Goal: Task Accomplishment & Management: Manage account settings

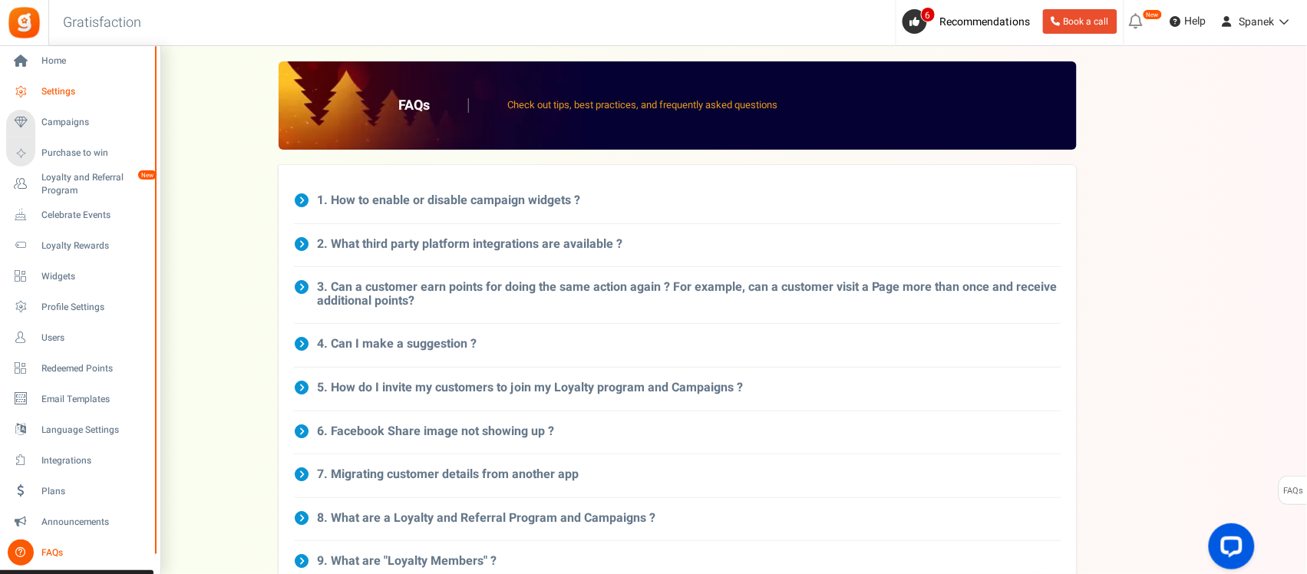
click at [51, 88] on span "Settings" at bounding box center [94, 91] width 107 height 13
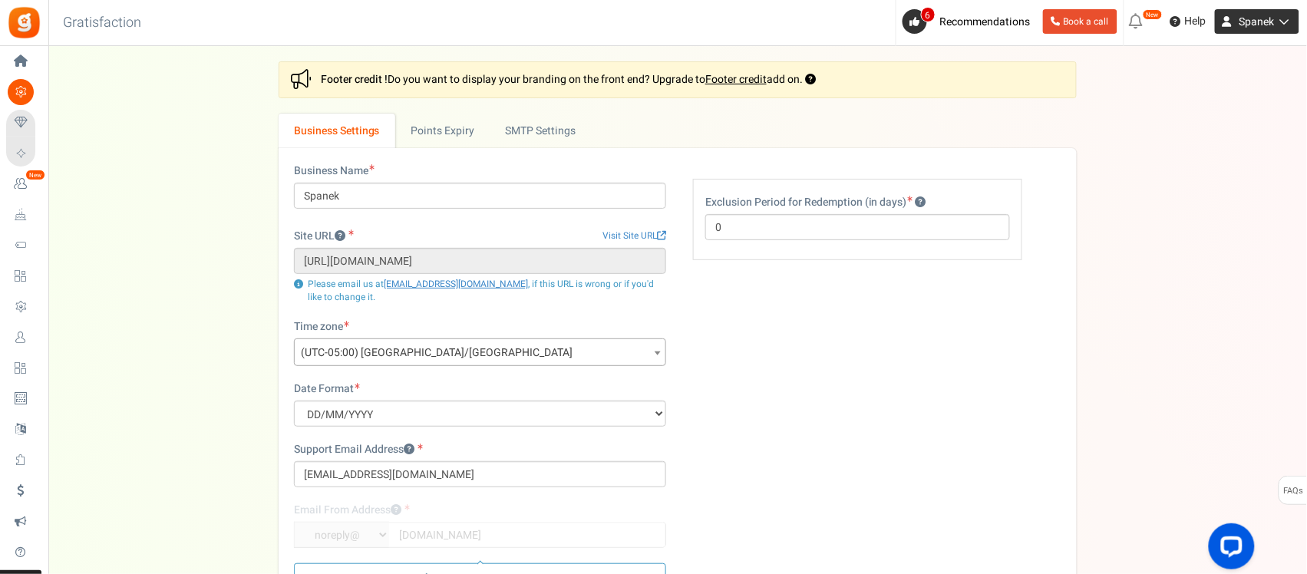
click at [1249, 18] on span "Spanek" at bounding box center [1257, 22] width 35 height 16
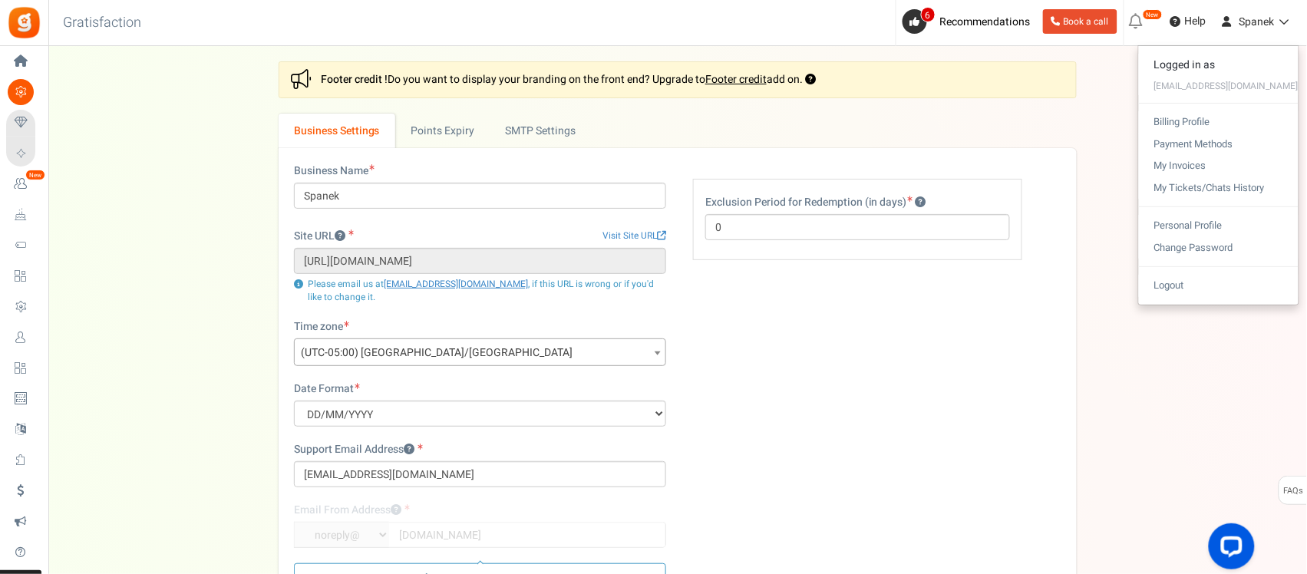
click at [1136, 27] on icon at bounding box center [1136, 21] width 25 height 25
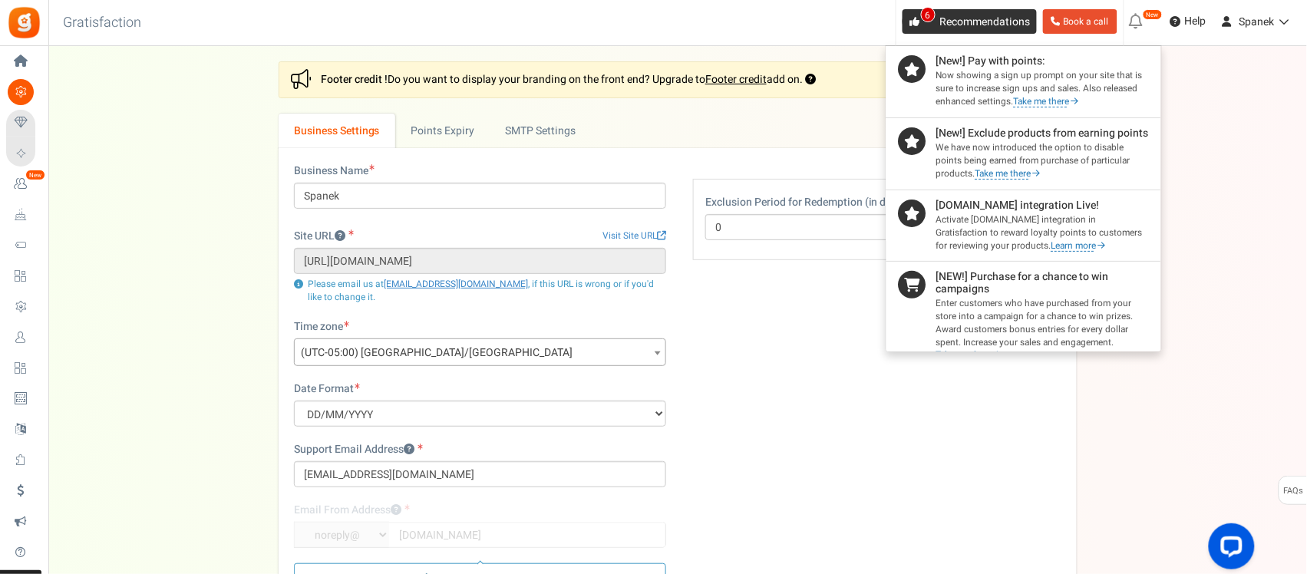
click at [1005, 31] on link "6 Recommendations" at bounding box center [970, 21] width 134 height 25
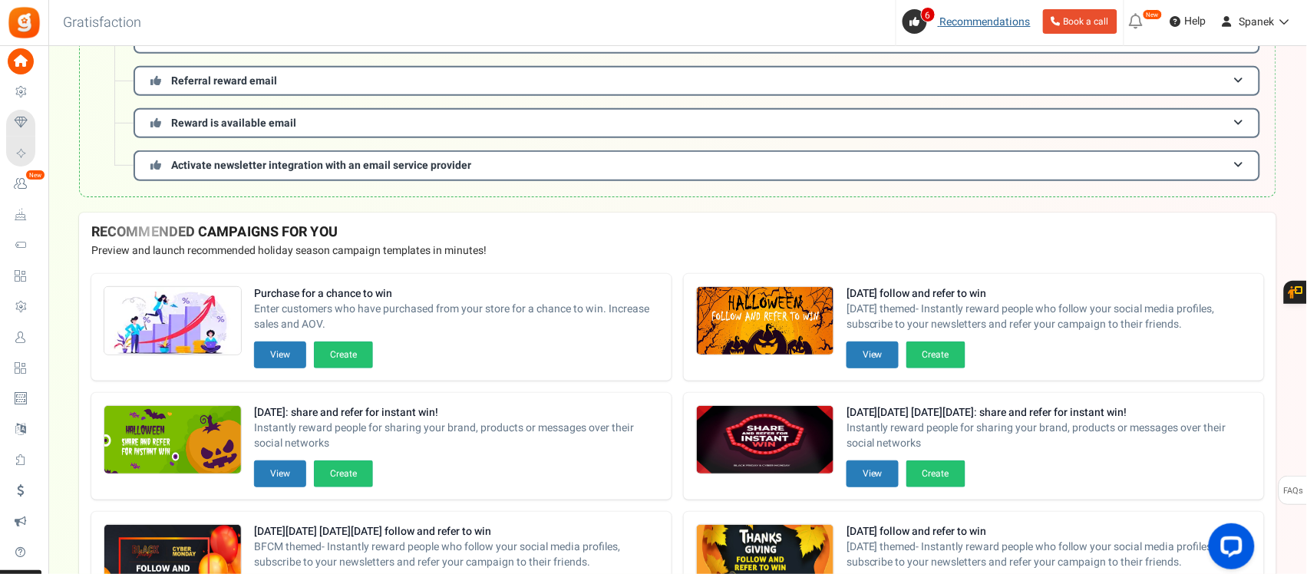
scroll to position [192, 0]
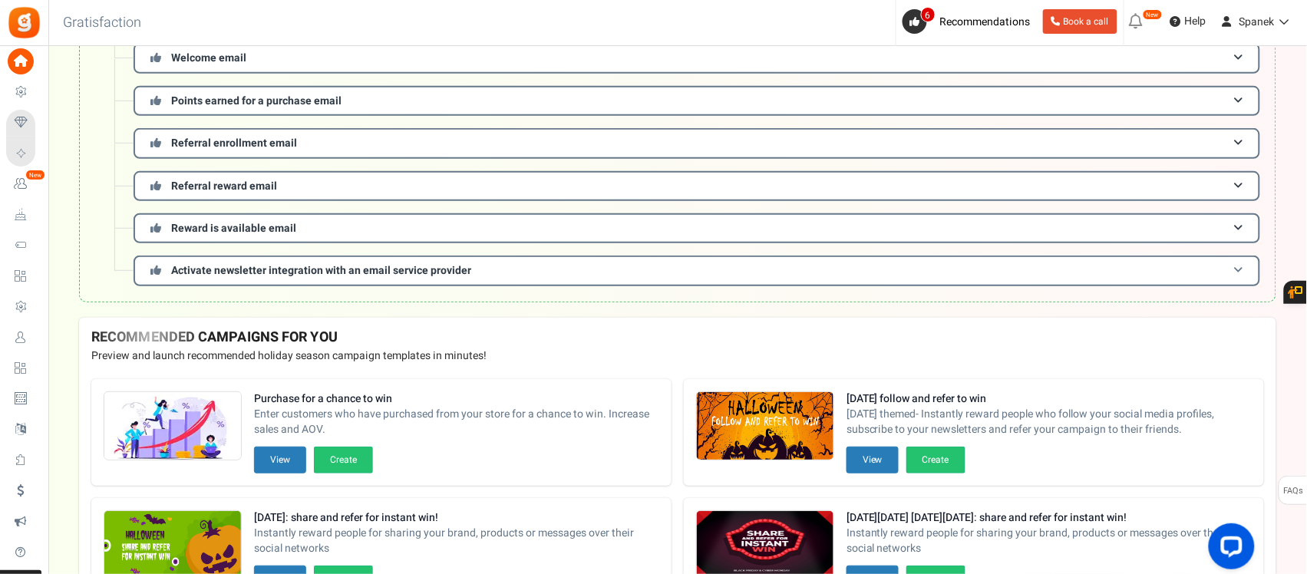
click at [420, 271] on span "Activate newsletter integration with an email service provider" at bounding box center [321, 270] width 300 height 16
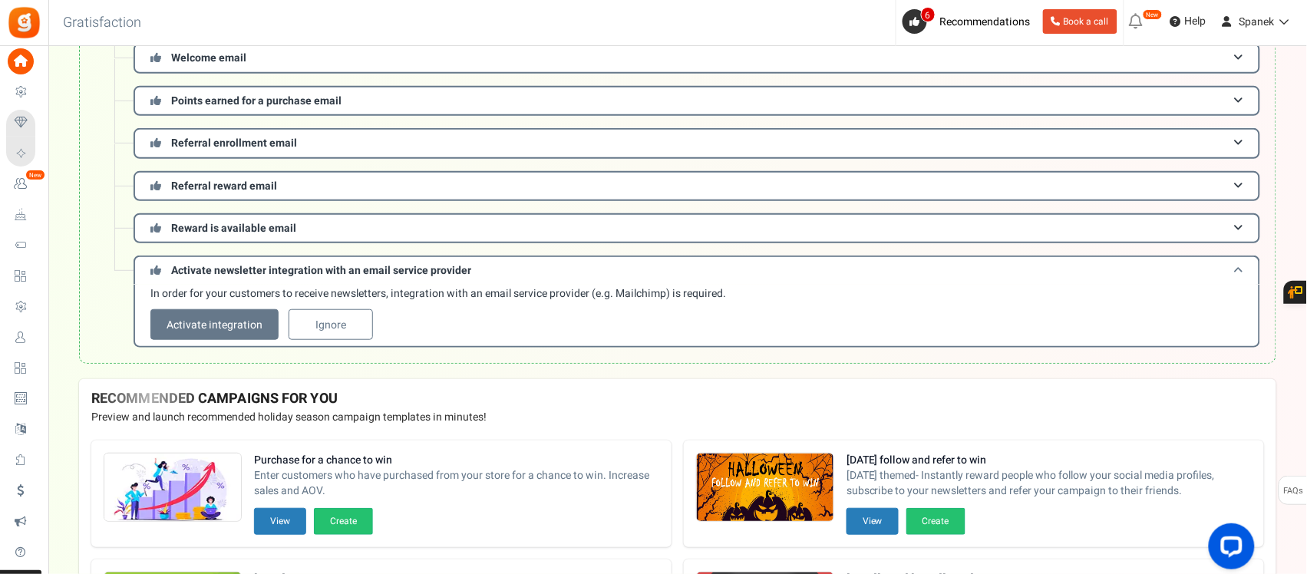
click at [421, 271] on span "Activate newsletter integration with an email service provider" at bounding box center [321, 270] width 300 height 16
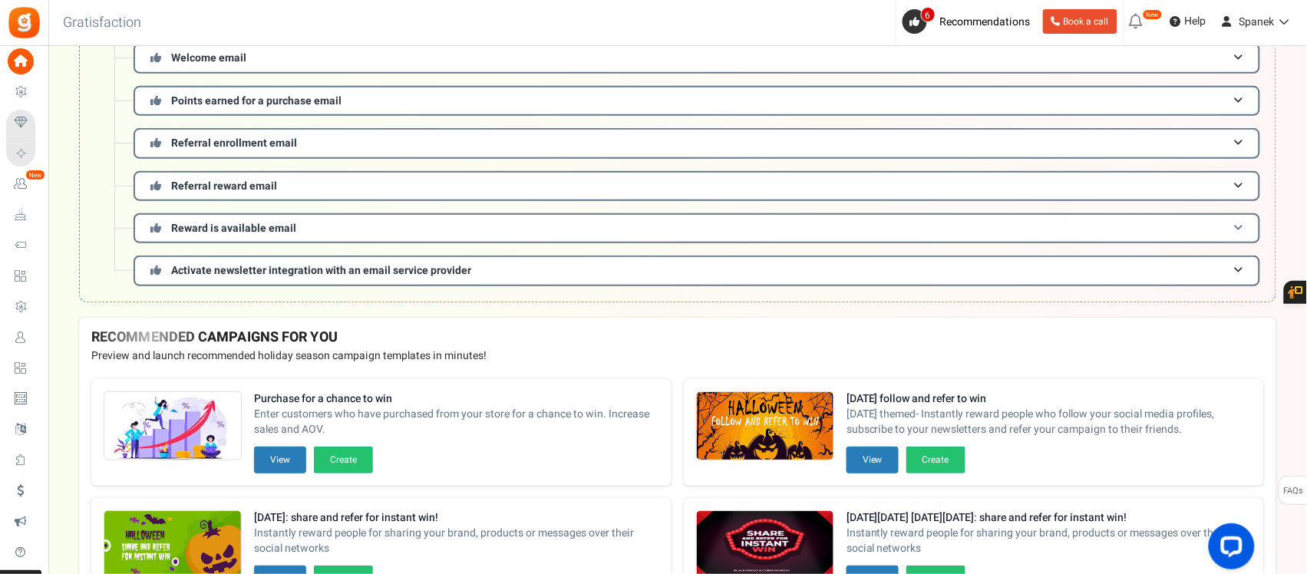
click at [441, 220] on h3 "Reward is available email" at bounding box center [697, 228] width 1127 height 30
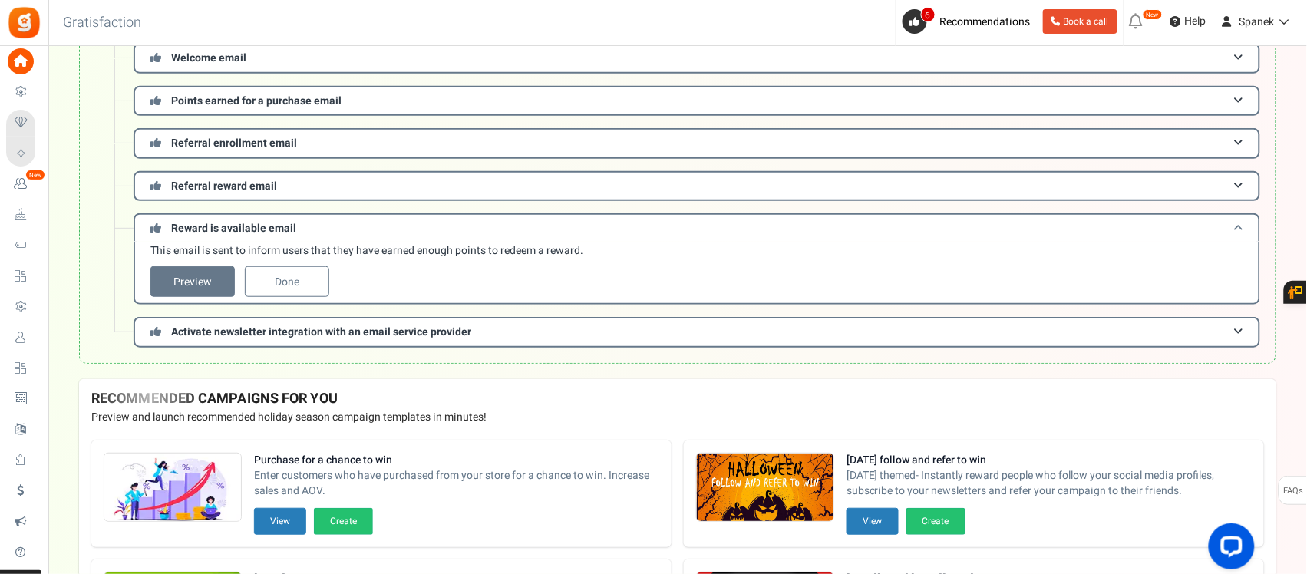
click at [441, 220] on h3 "Reward is available email" at bounding box center [697, 227] width 1127 height 28
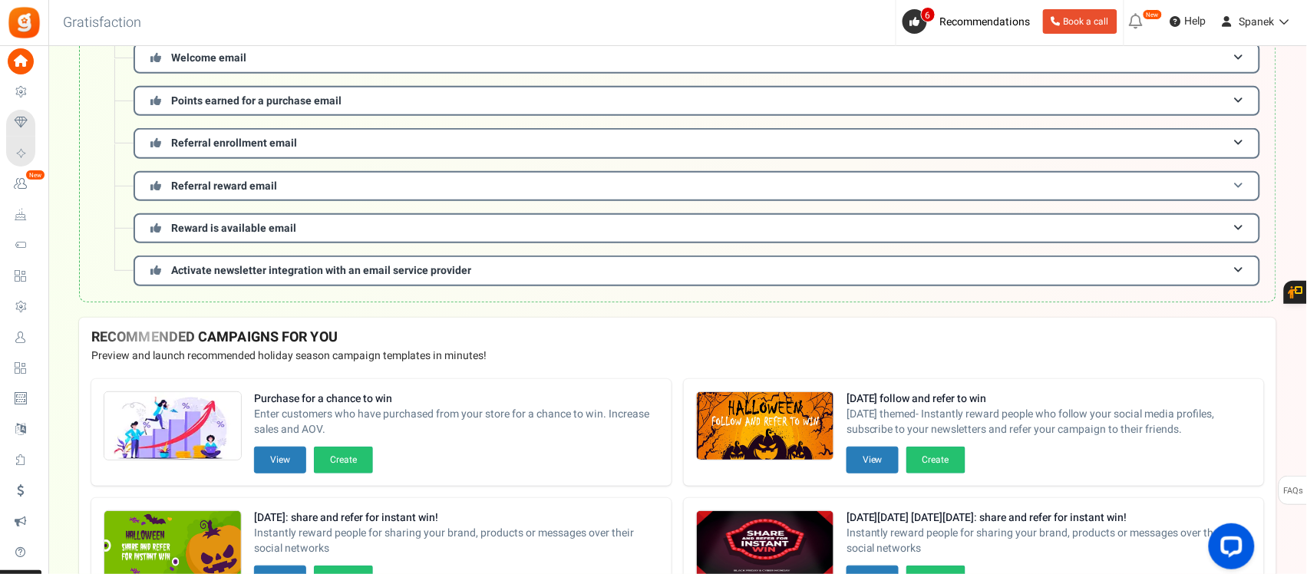
click at [458, 190] on h3 "Referral reward email" at bounding box center [697, 186] width 1127 height 30
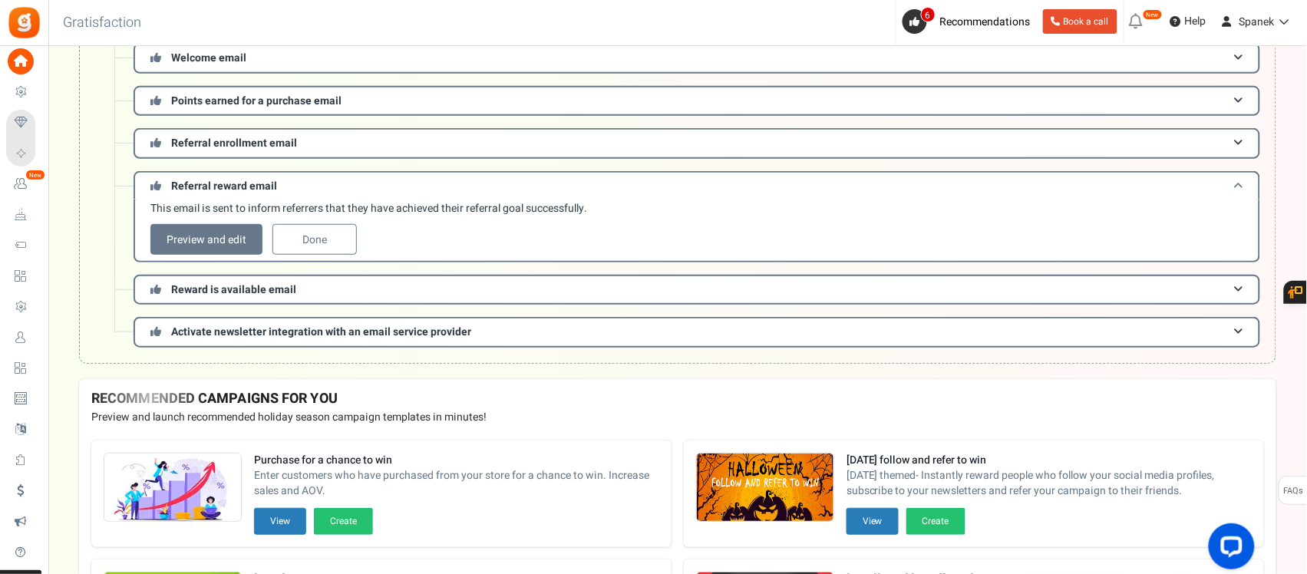
click at [458, 190] on h3 "Referral reward email" at bounding box center [697, 185] width 1127 height 28
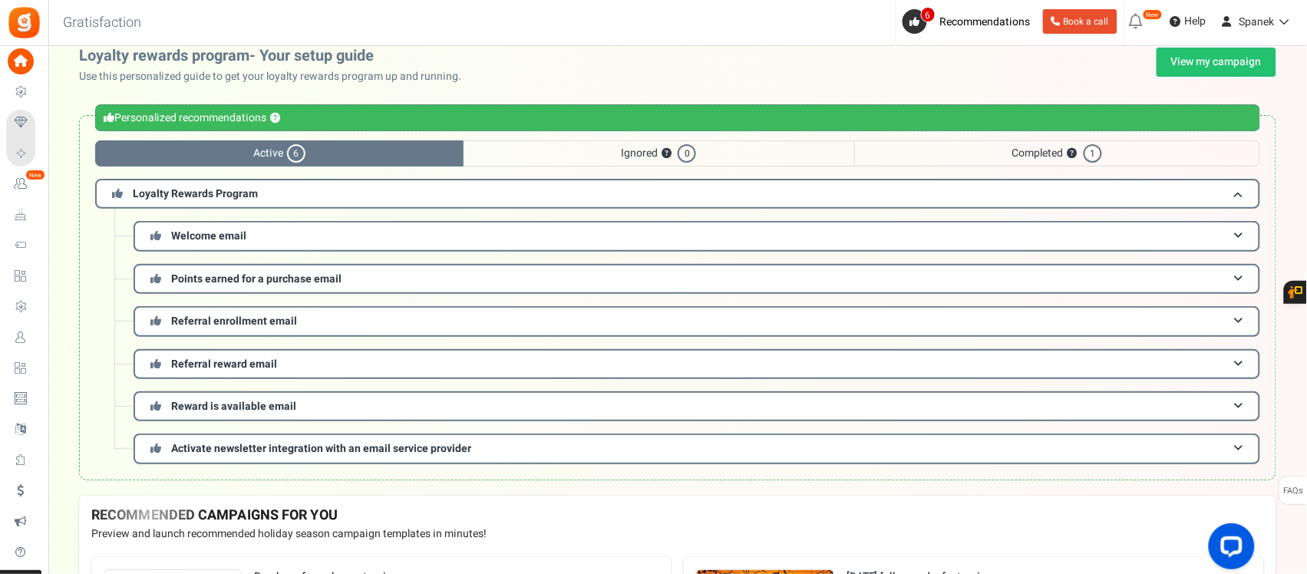
scroll to position [0, 0]
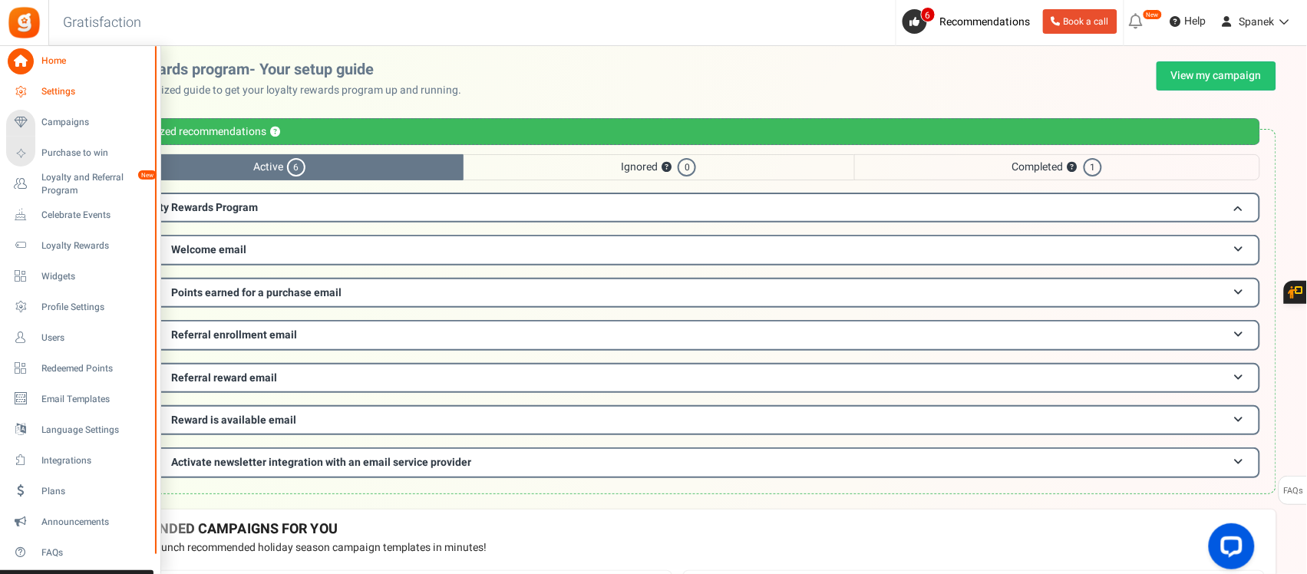
click at [74, 86] on span "Settings" at bounding box center [94, 91] width 107 height 13
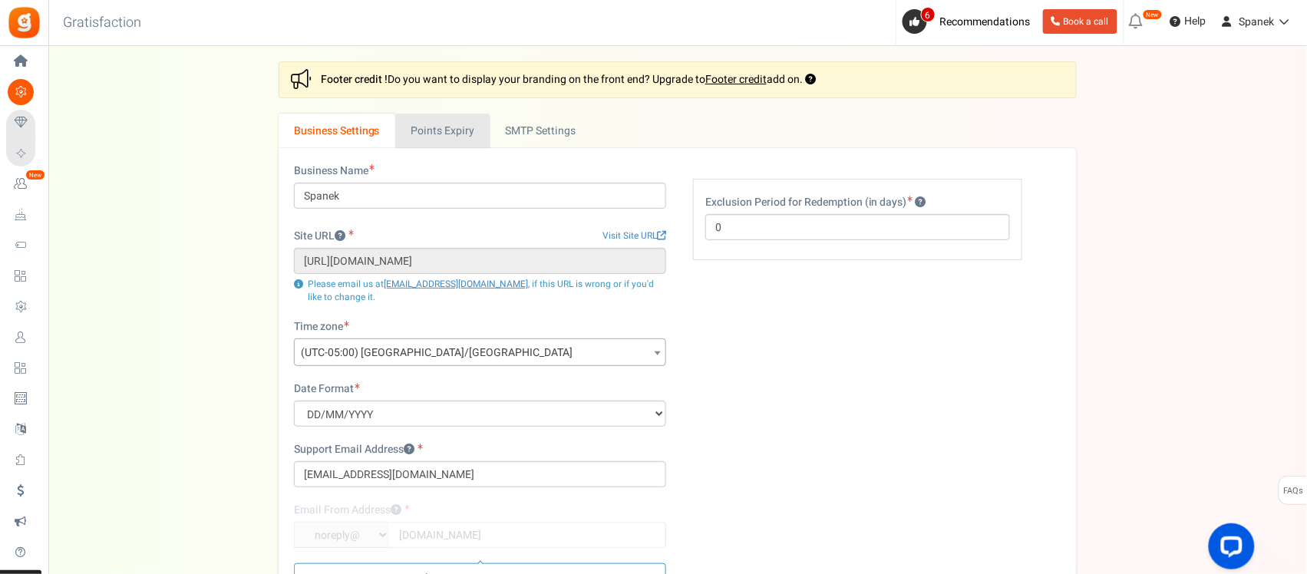
click at [488, 137] on link "Points Expiry" at bounding box center [442, 131] width 94 height 35
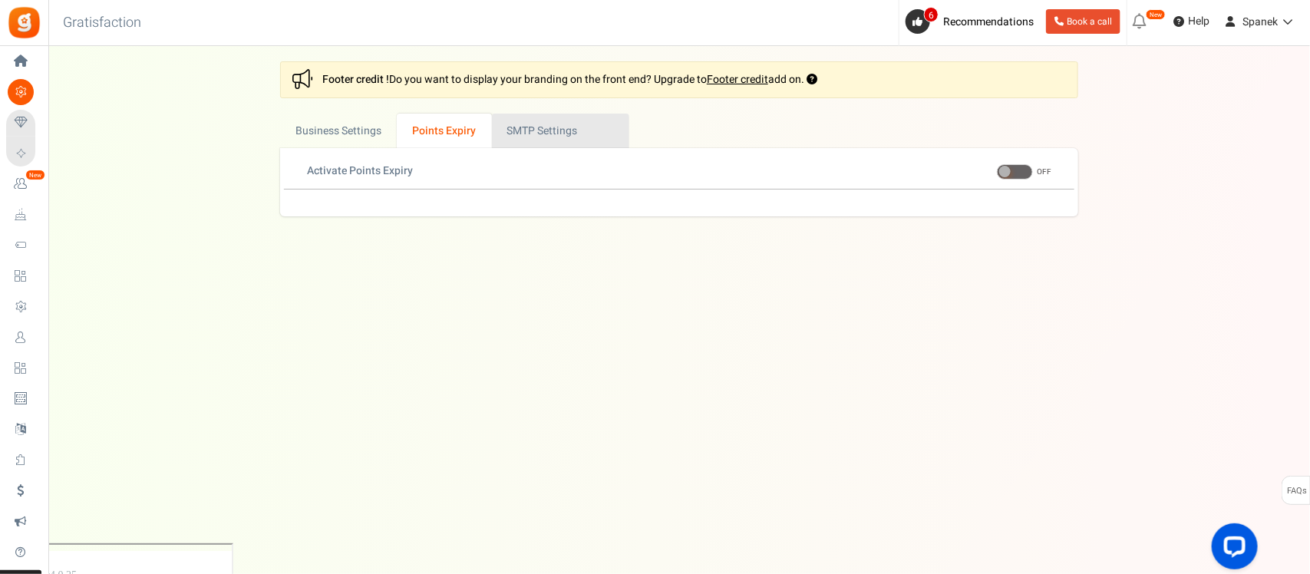
click at [526, 125] on link "Active SMTP Settings" at bounding box center [560, 131] width 137 height 35
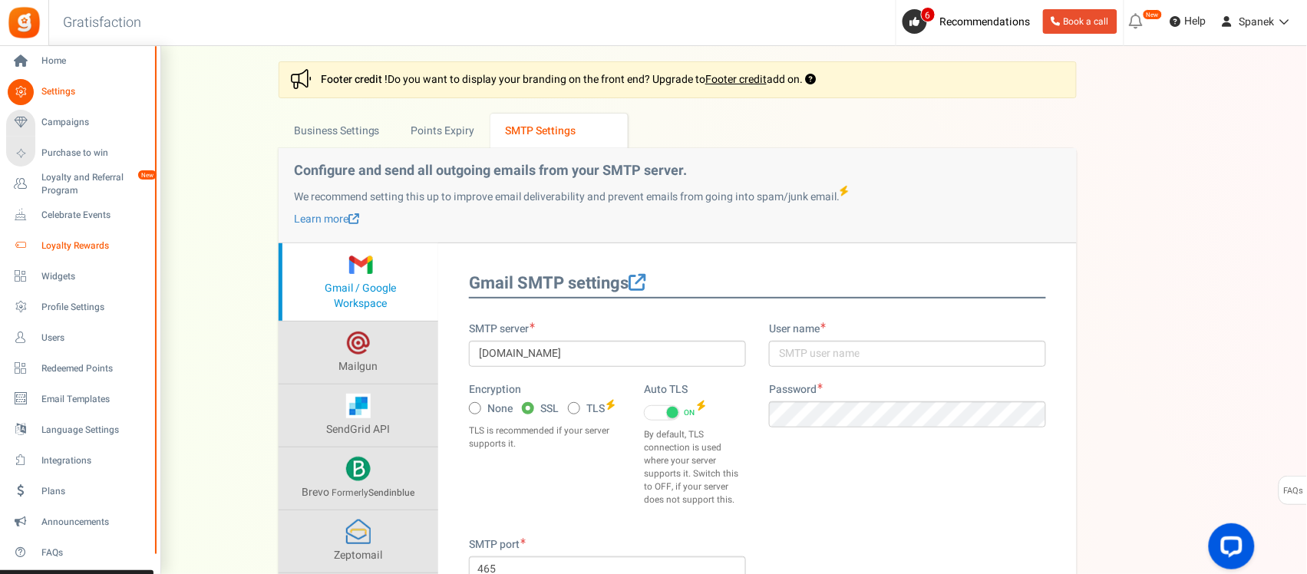
click at [48, 250] on span "Loyalty Rewards" at bounding box center [94, 245] width 107 height 13
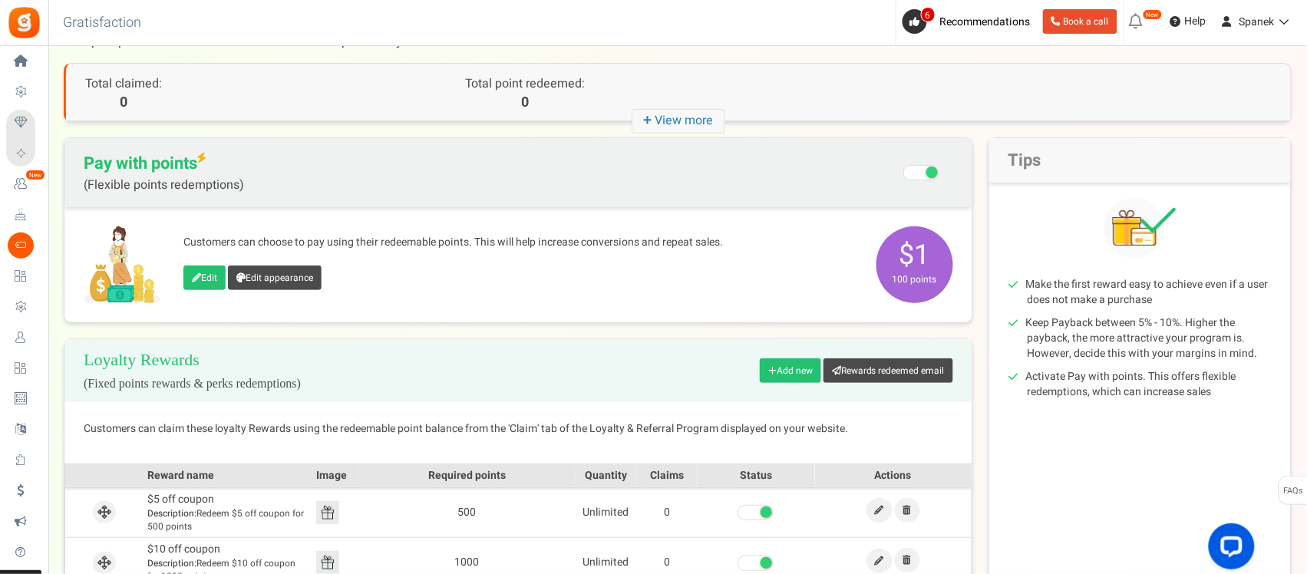
scroll to position [96, 0]
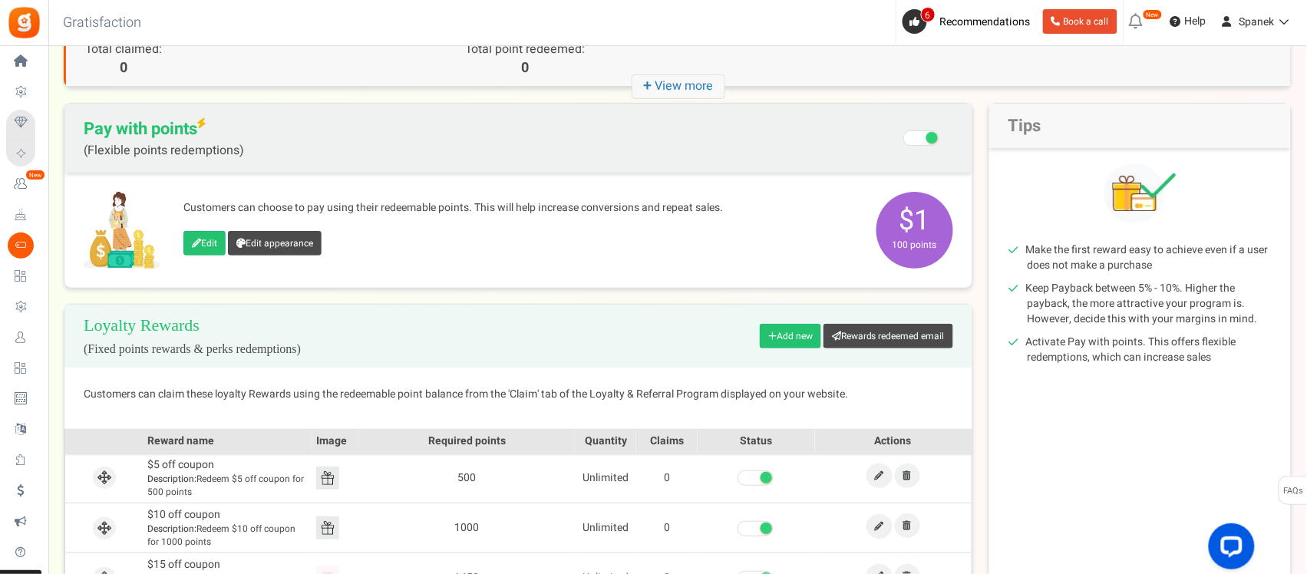
click at [919, 140] on span at bounding box center [921, 137] width 36 height 15
click at [923, 140] on input "Recommended: Turn On Are you sure? This will remove the flexi redemption option…" at bounding box center [923, 140] width 0 height 26
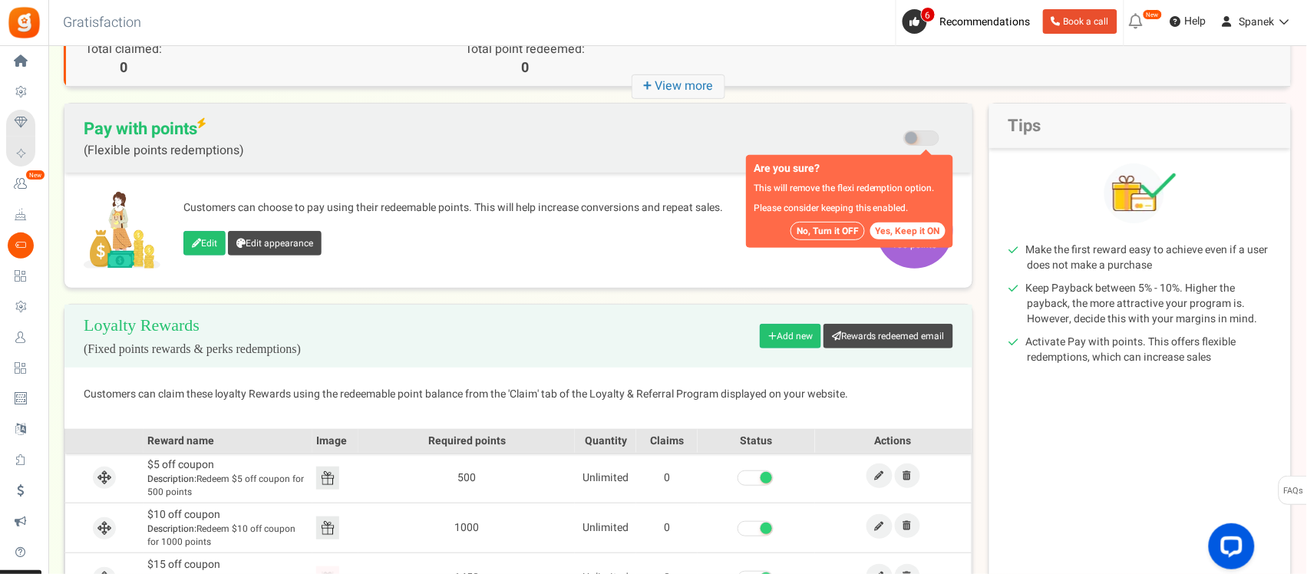
click at [927, 137] on span at bounding box center [921, 137] width 36 height 15
click at [923, 137] on input "Recommended: Turn On Are you sure? This will remove the flexi redemption option…" at bounding box center [923, 140] width 0 height 26
click at [244, 246] on icon at bounding box center [240, 243] width 9 height 9
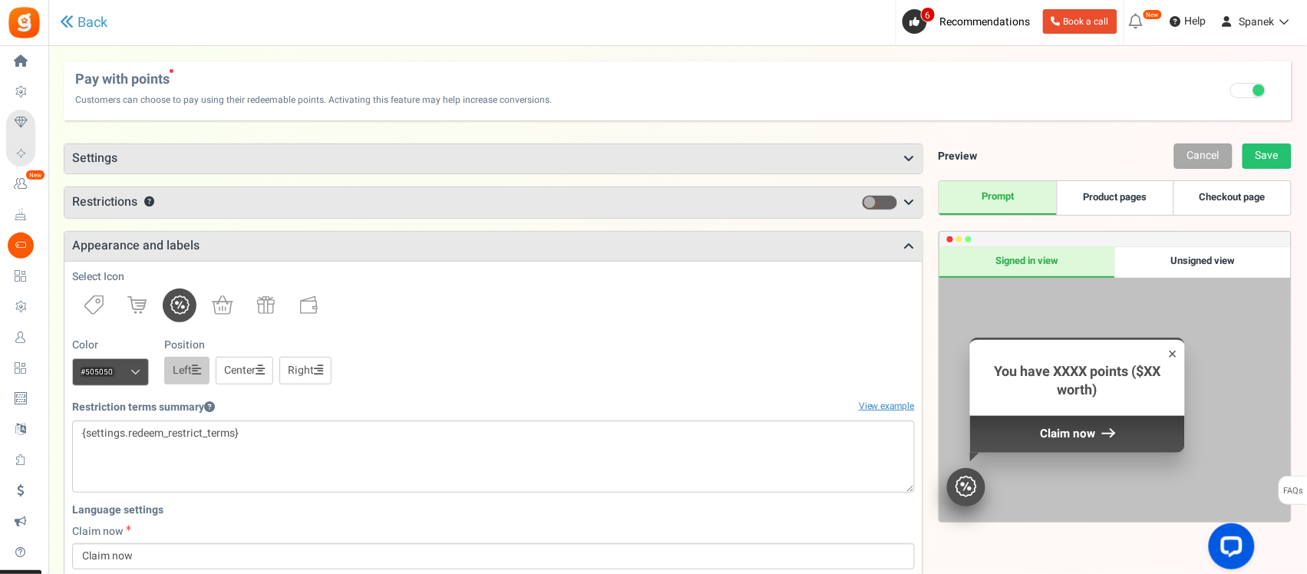
click at [1167, 265] on div "Unsigned view" at bounding box center [1203, 262] width 176 height 31
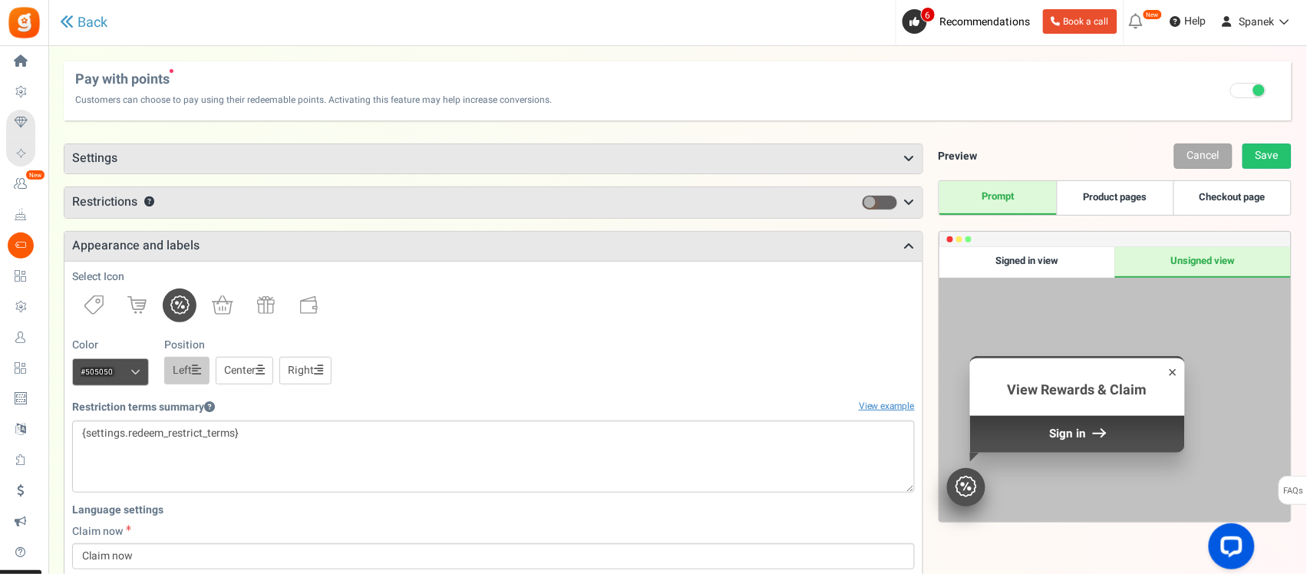
click at [1090, 265] on div "Signed in view" at bounding box center [1027, 262] width 176 height 31
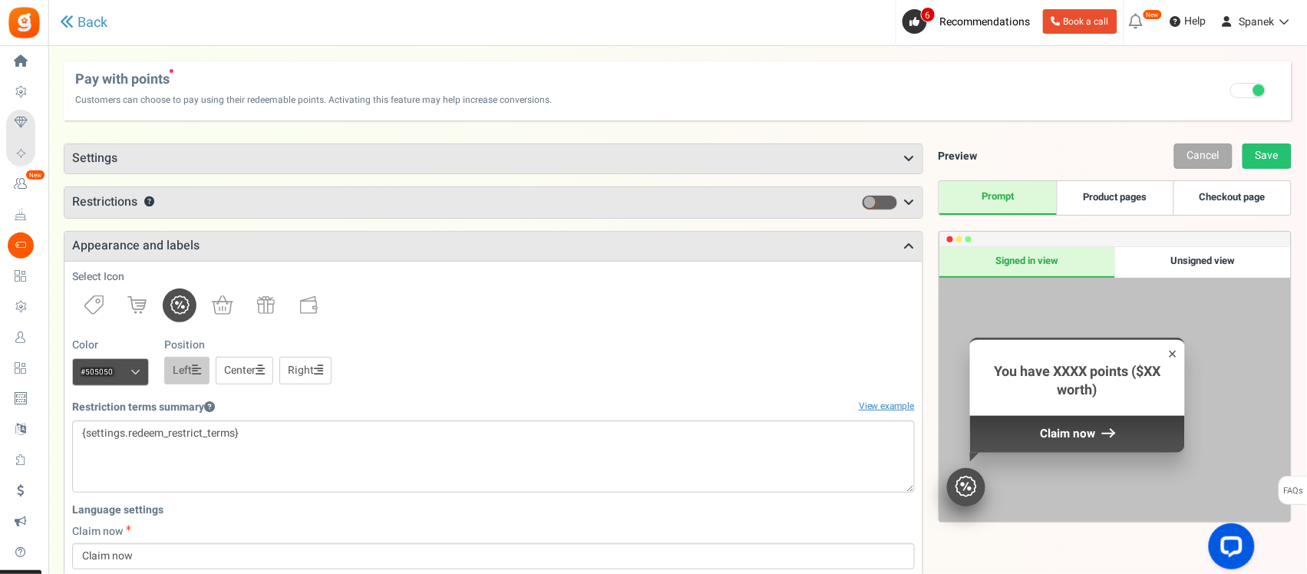
click at [1119, 207] on link "Product pages" at bounding box center [1115, 198] width 117 height 34
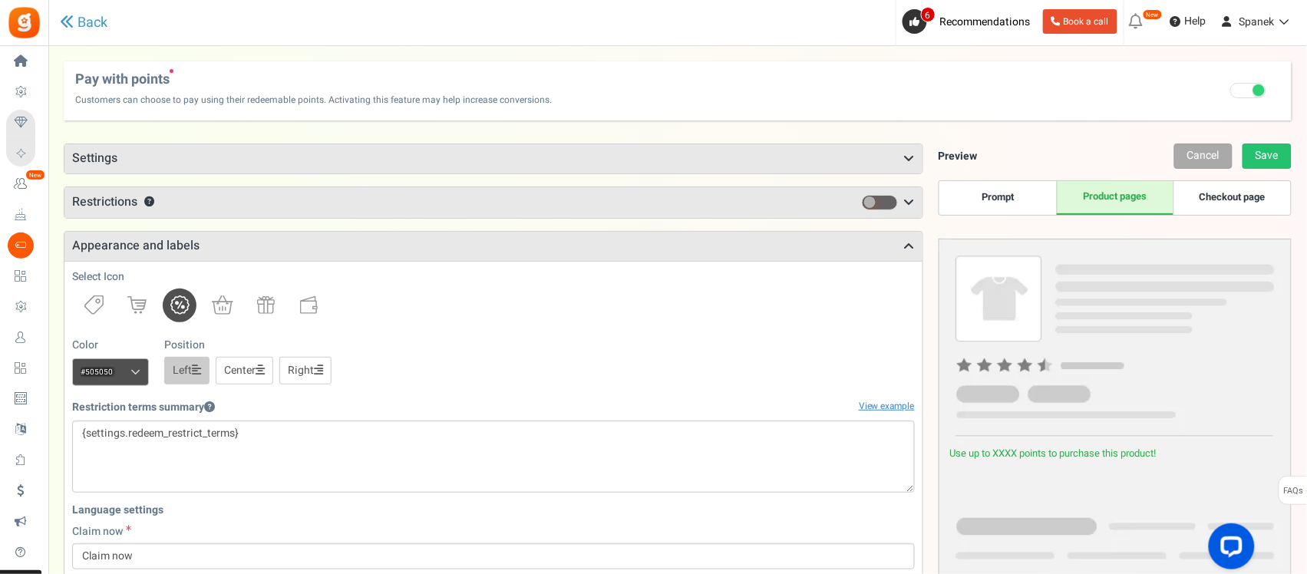
click at [1226, 207] on link "Checkout page" at bounding box center [1232, 198] width 117 height 34
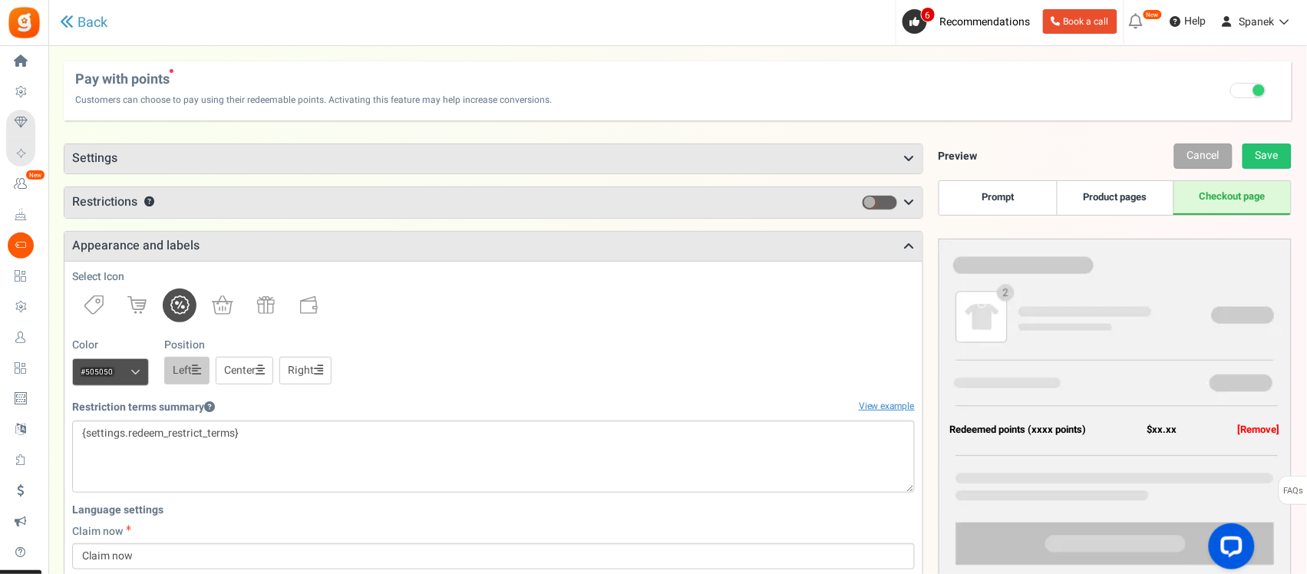
click at [995, 207] on link "Prompt" at bounding box center [997, 198] width 117 height 34
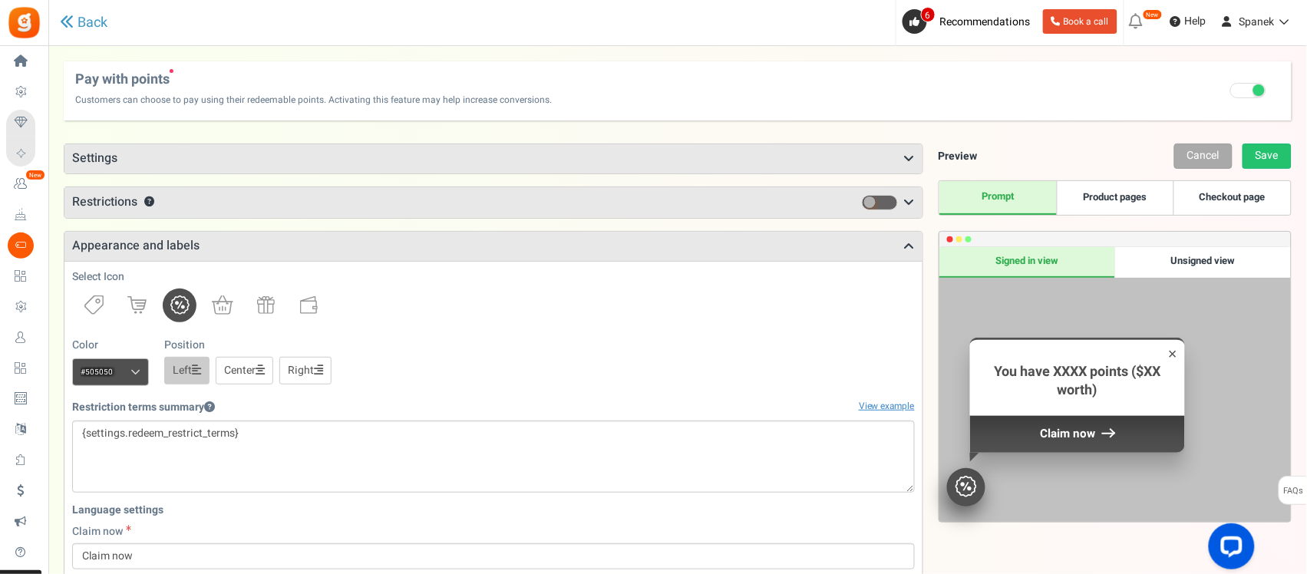
click at [1246, 91] on span at bounding box center [1248, 90] width 36 height 15
click at [1249, 91] on input "Recommended: Turn On Are you sure? This will remove the flexi redemption option…" at bounding box center [1249, 92] width 0 height 10
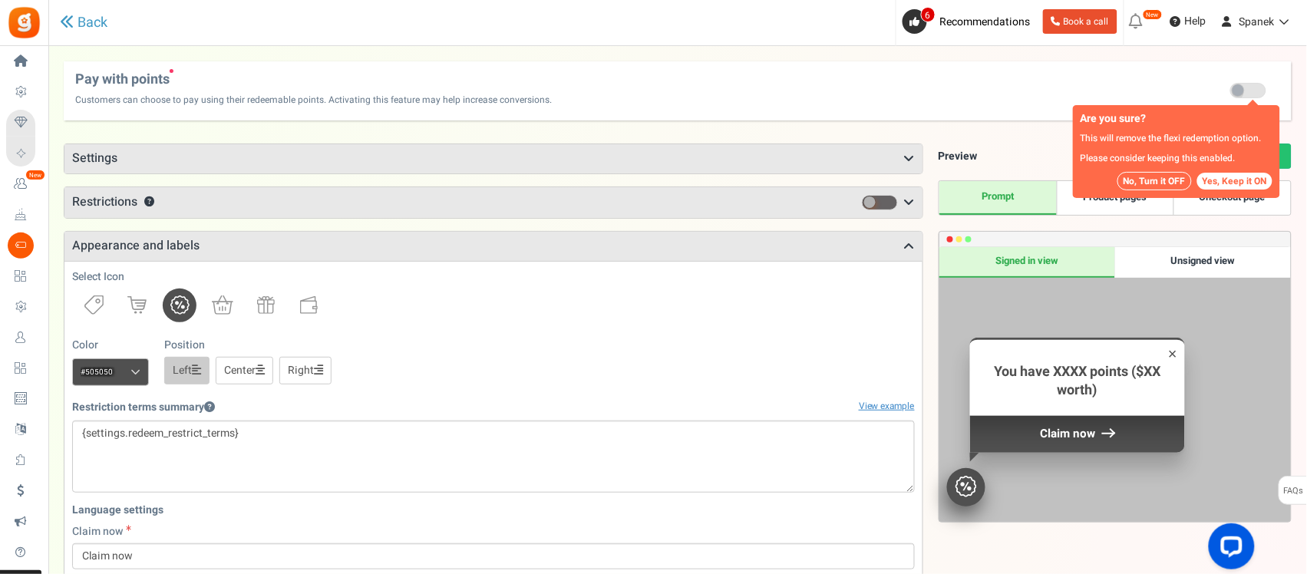
click at [1141, 183] on button "No, Turn it OFF" at bounding box center [1154, 181] width 74 height 18
